Goal: Task Accomplishment & Management: Manage account settings

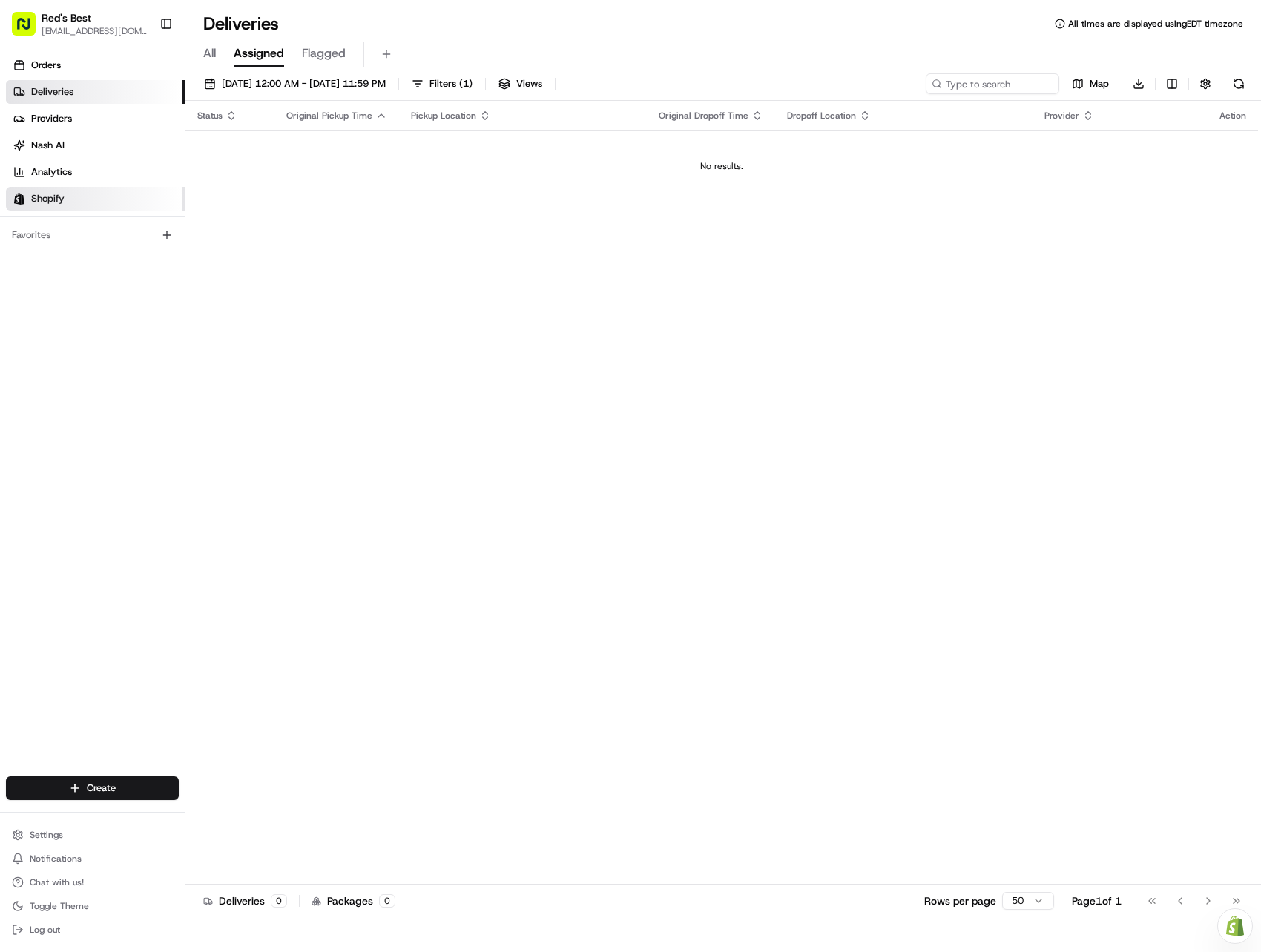
click at [34, 192] on span "Shopify" at bounding box center [48, 198] width 33 height 13
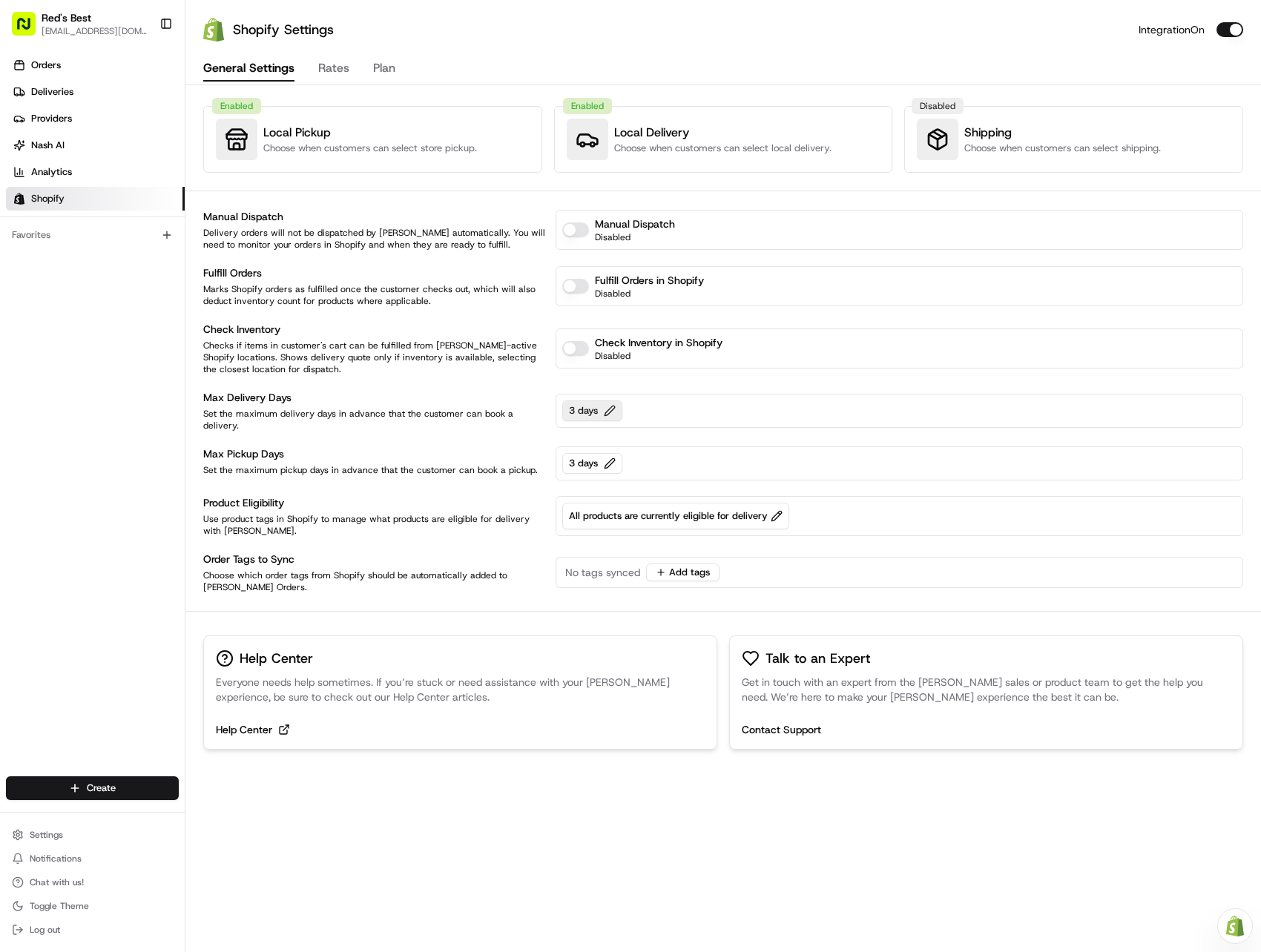
click at [608, 405] on button "3 days" at bounding box center [592, 411] width 60 height 21
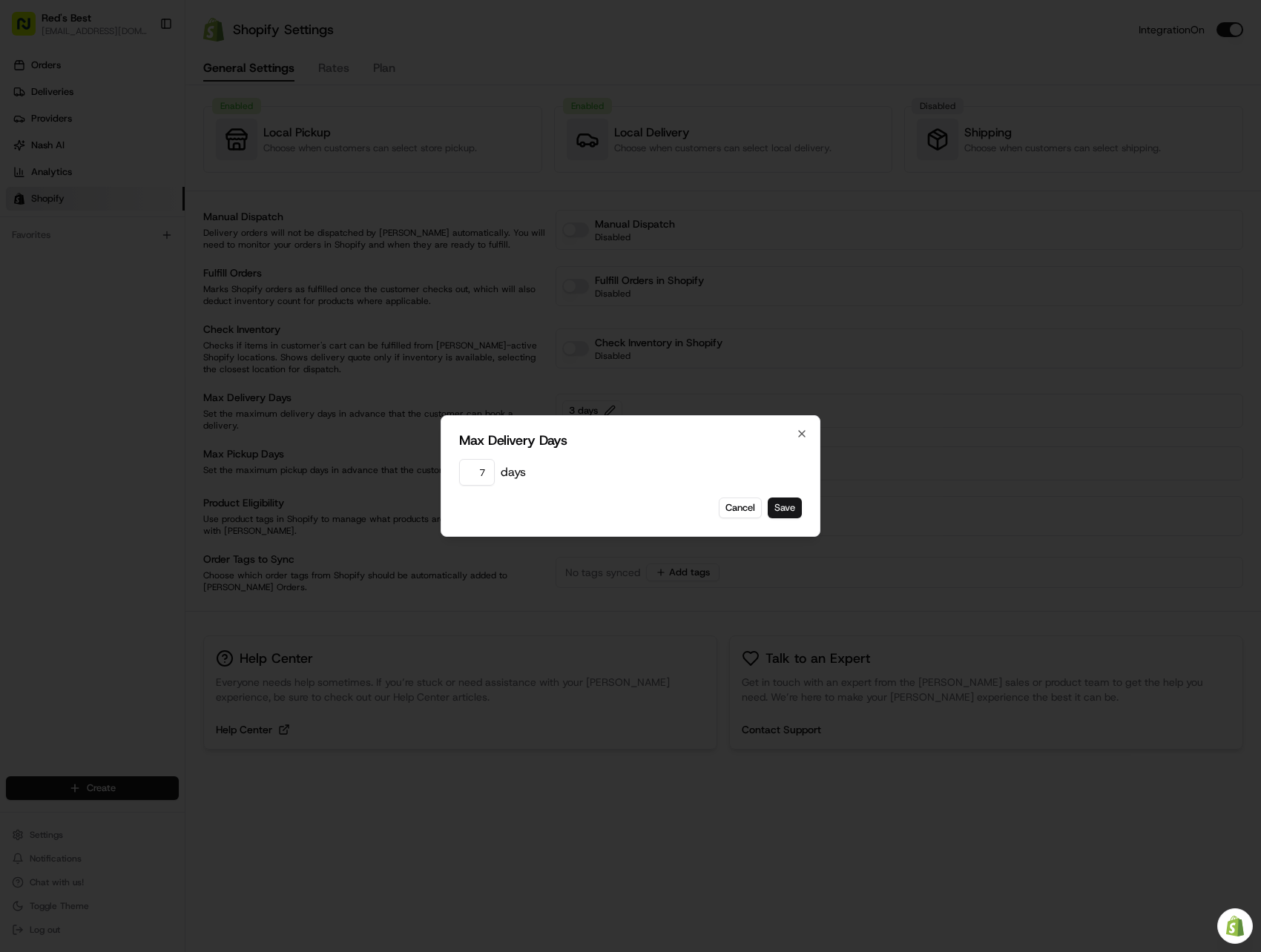
type input "7"
click at [784, 507] on button "Save" at bounding box center [784, 508] width 34 height 21
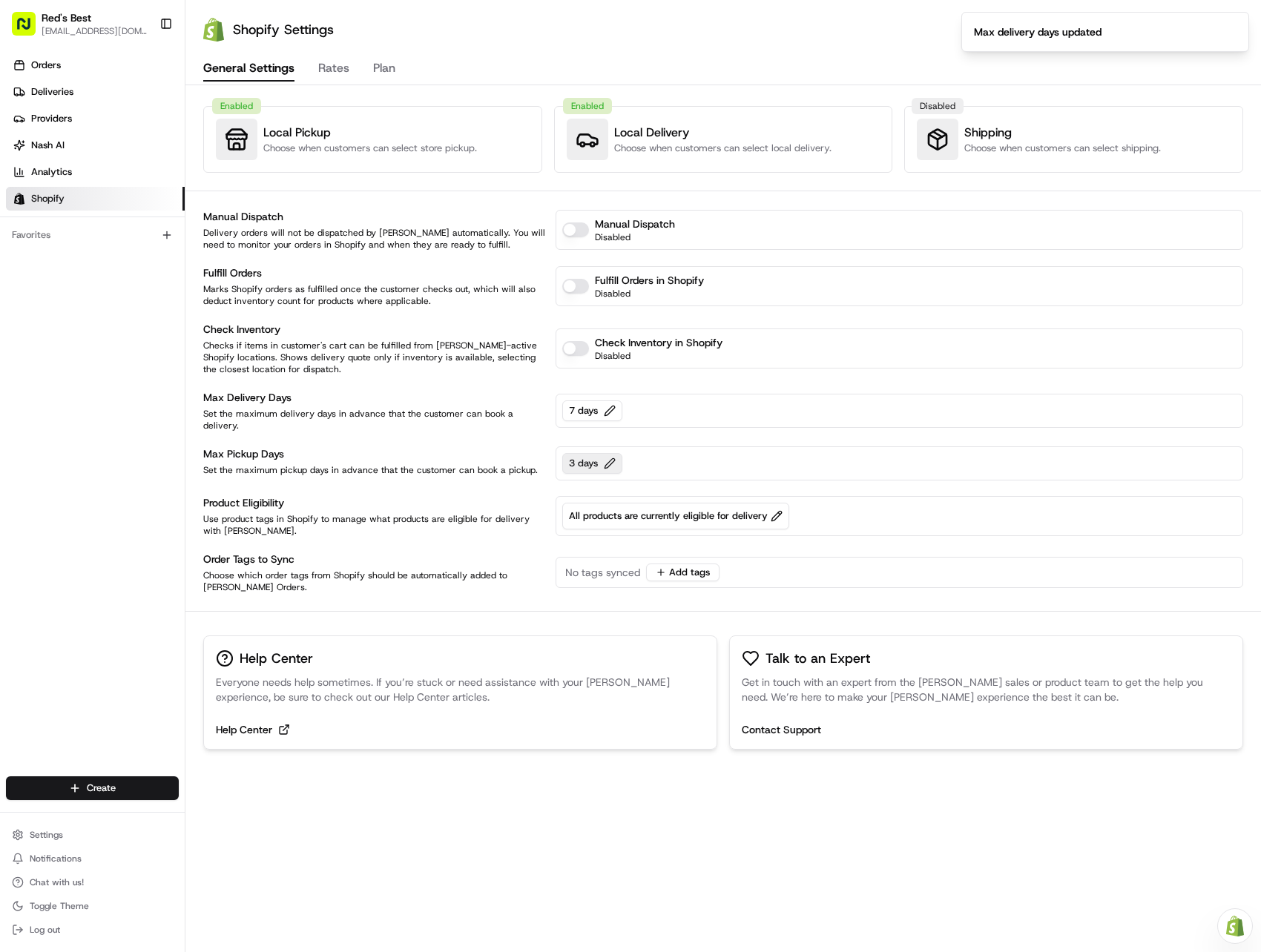
click at [611, 462] on button "3 days" at bounding box center [592, 464] width 60 height 21
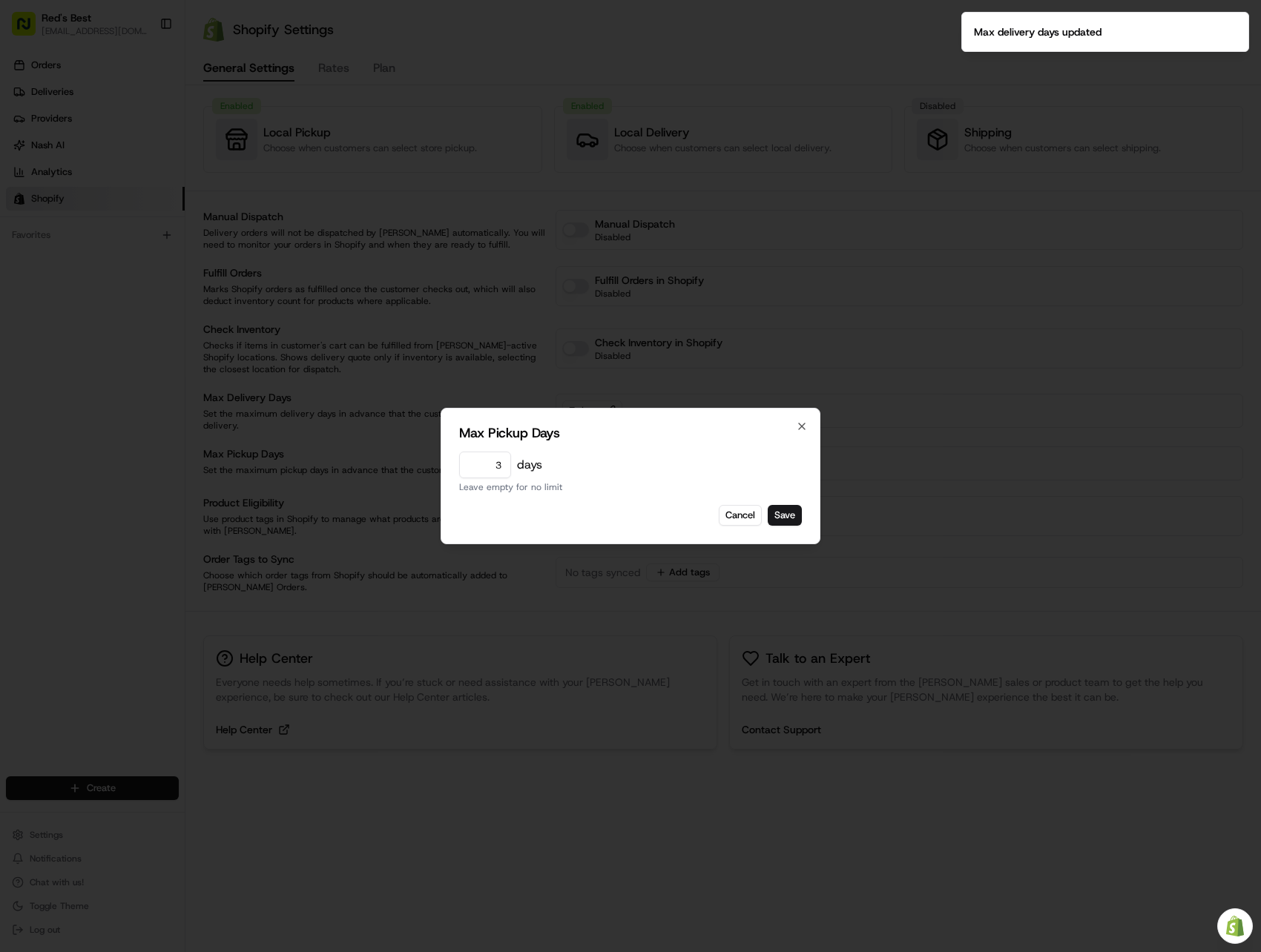
type input "7"
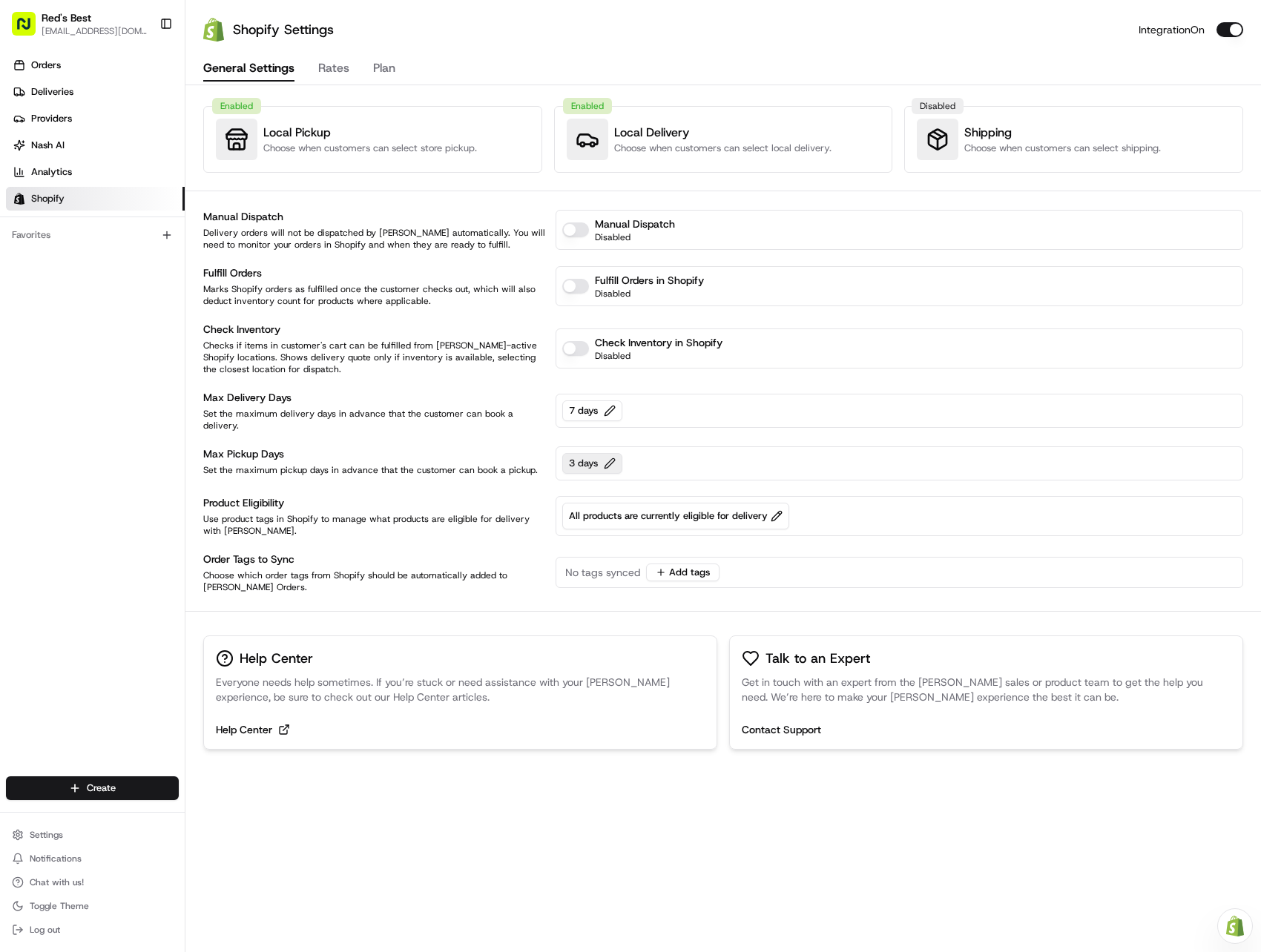
click at [604, 457] on button "3 days" at bounding box center [592, 464] width 60 height 21
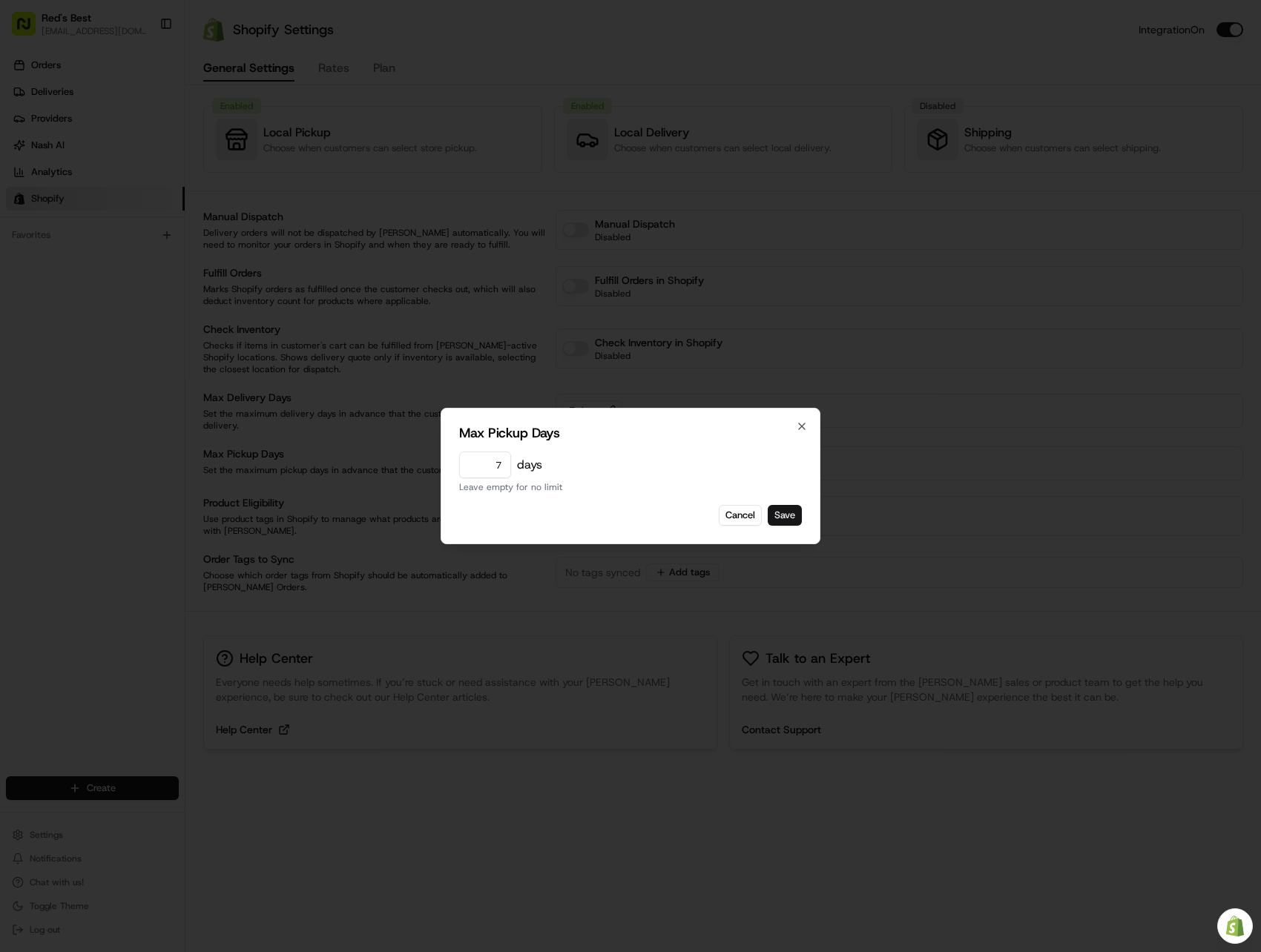
type input "7"
click at [788, 517] on button "Save" at bounding box center [784, 515] width 34 height 21
